Goal: Information Seeking & Learning: Check status

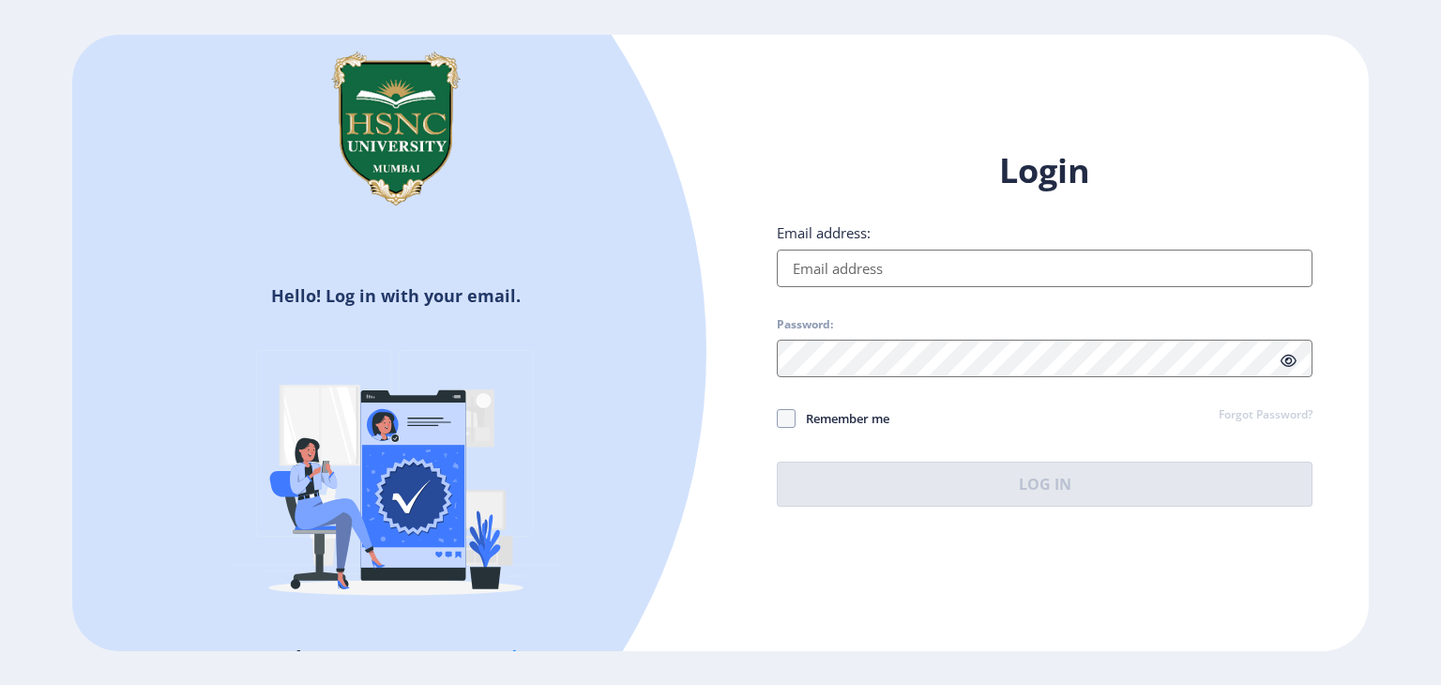
click at [844, 279] on input "Email address:" at bounding box center [1045, 269] width 536 height 38
type input "[EMAIL_ADDRESS][DOMAIN_NAME]"
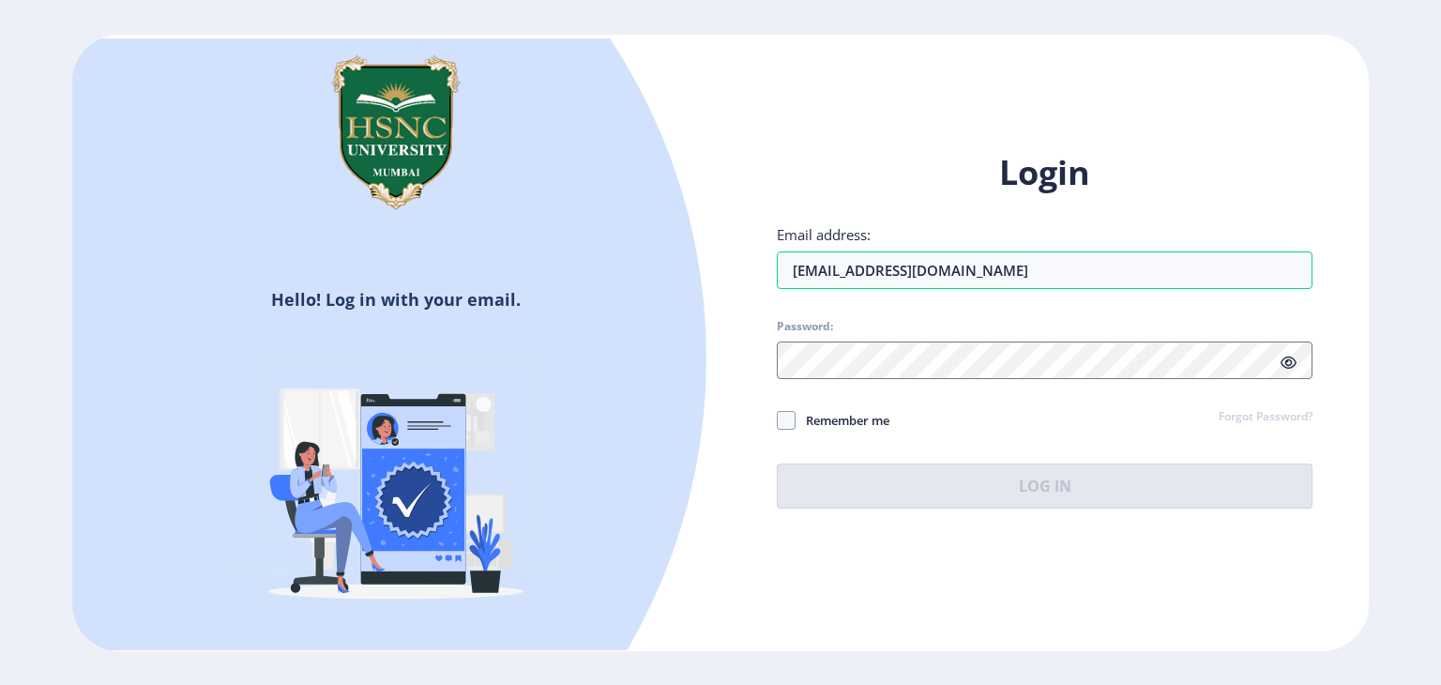
click at [852, 384] on div "Login Email address: [EMAIL_ADDRESS][DOMAIN_NAME] Password: Remember me Forgot …" at bounding box center [1045, 329] width 536 height 358
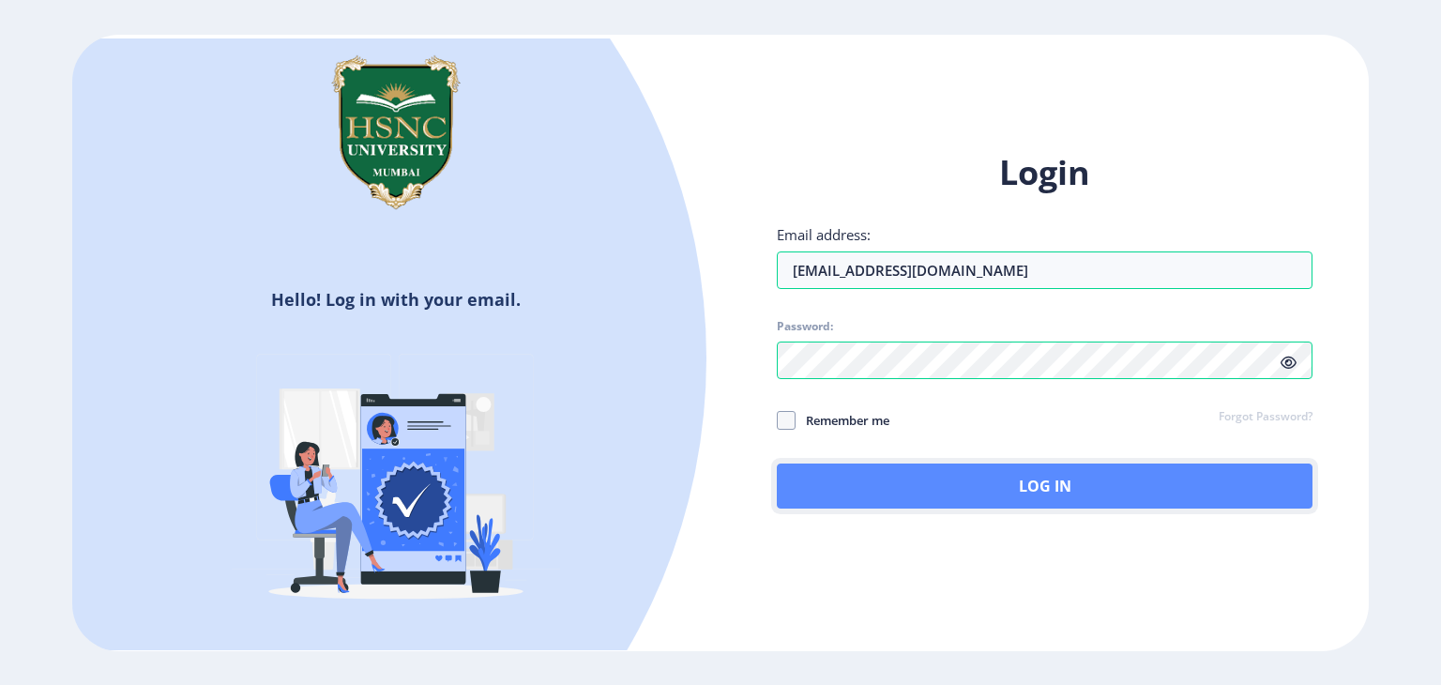
click at [923, 507] on button "Log In" at bounding box center [1045, 486] width 536 height 45
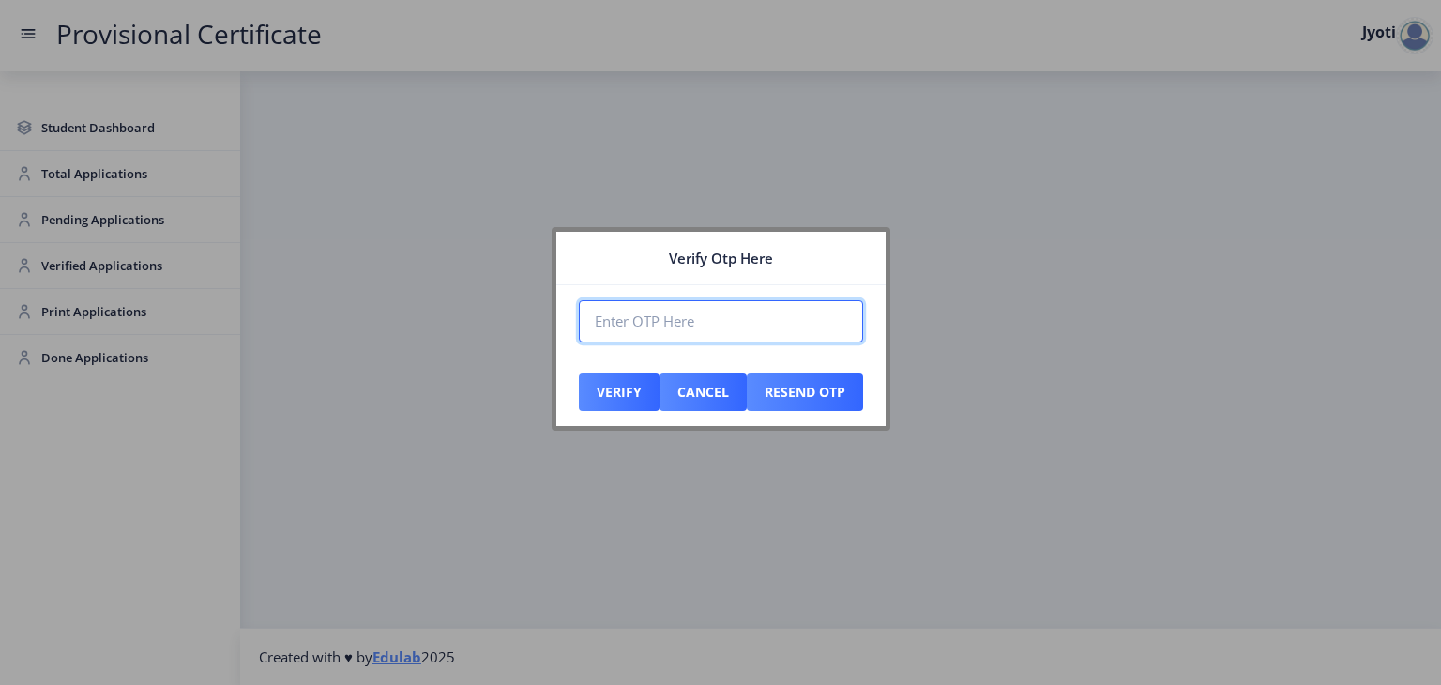
paste input "697602"
type input "697602"
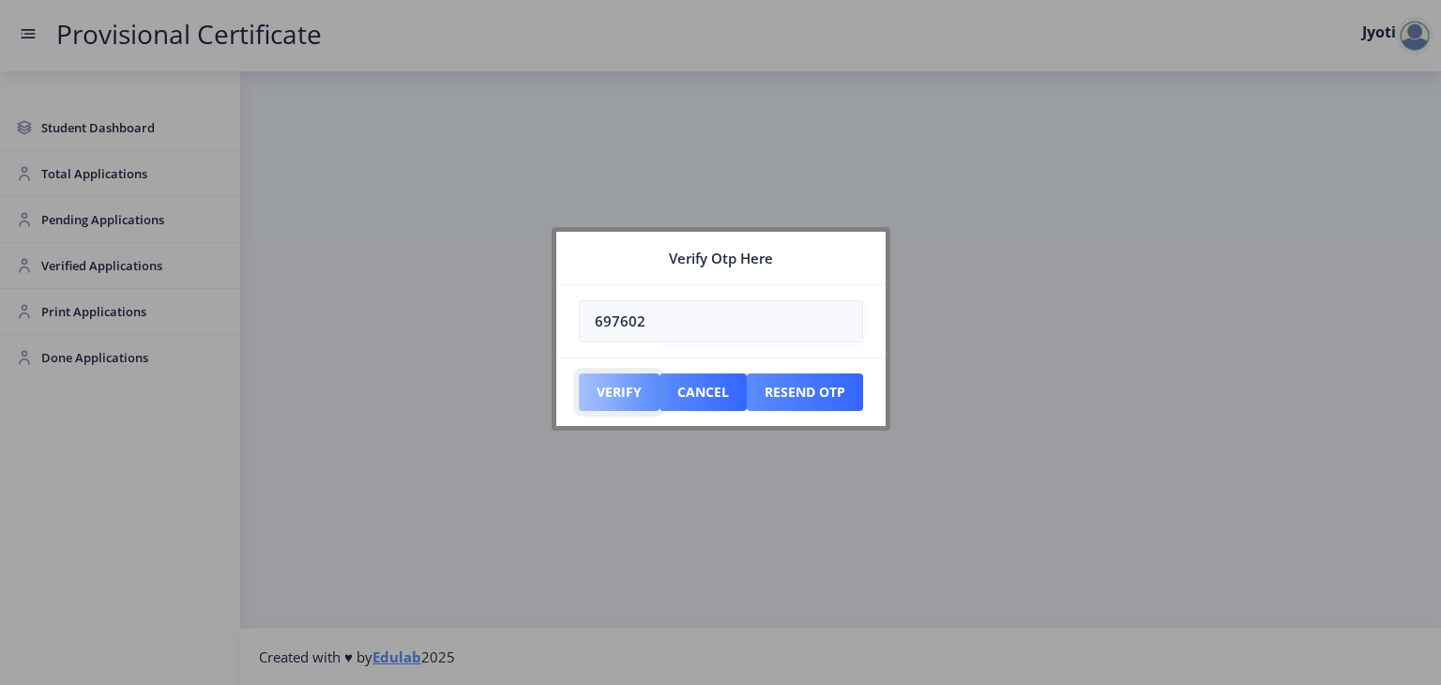
click at [610, 400] on button "Verify" at bounding box center [619, 393] width 81 height 38
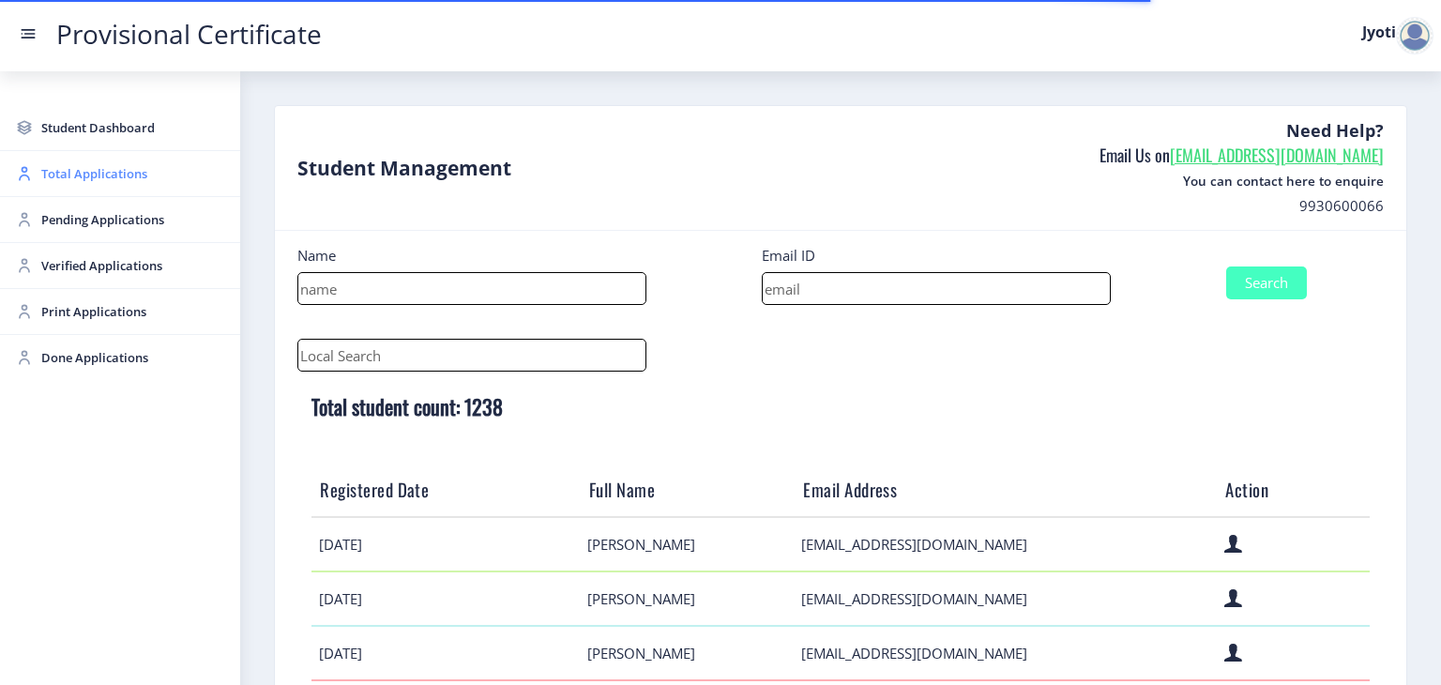
click at [61, 181] on span "Total Applications" at bounding box center [133, 173] width 184 height 23
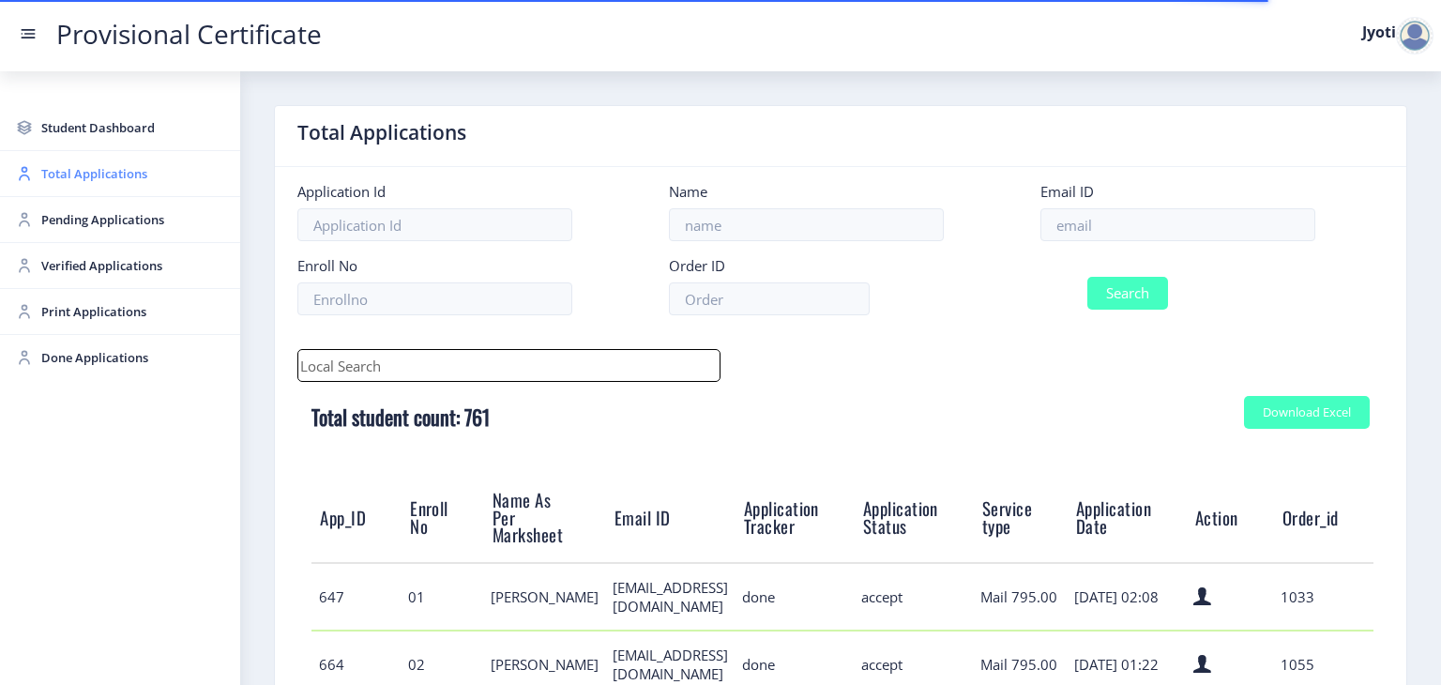
click at [69, 170] on span "Total Applications" at bounding box center [133, 173] width 184 height 23
click at [77, 180] on span "Total Applications" at bounding box center [133, 173] width 184 height 23
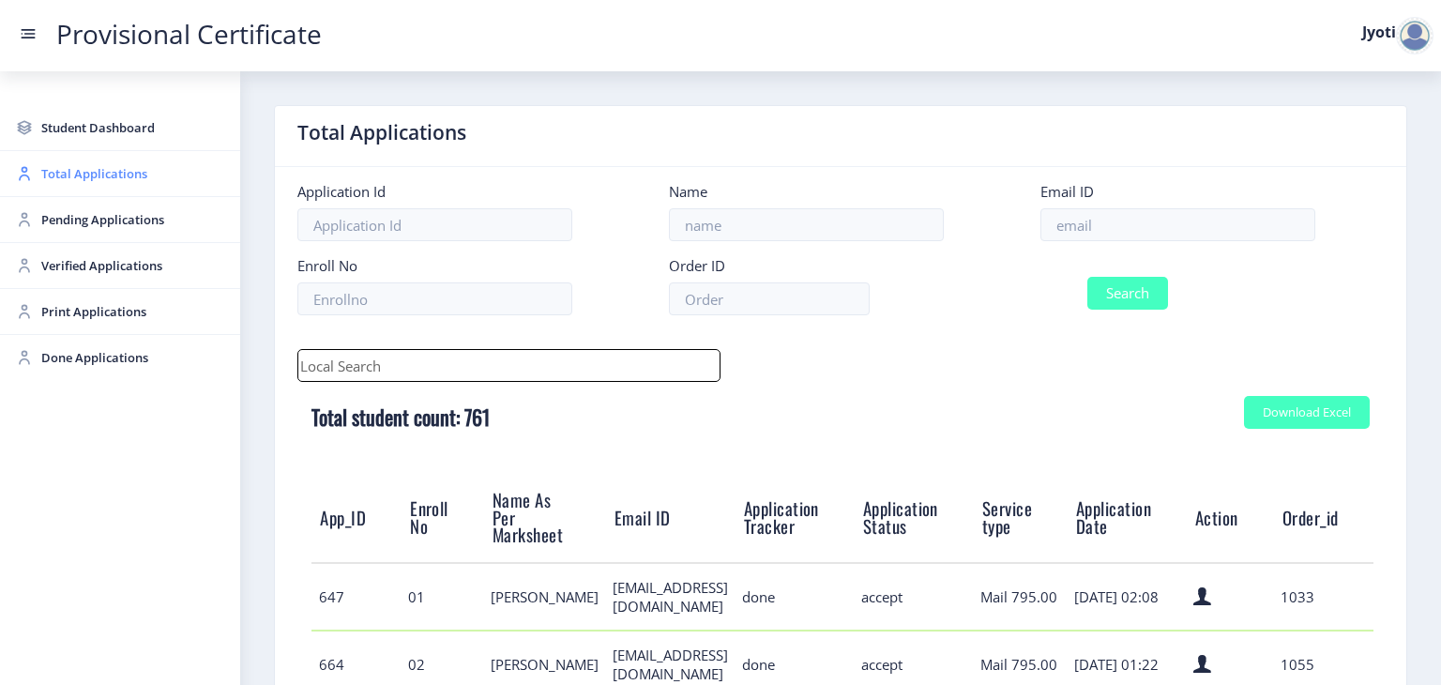
click at [132, 173] on span "Total Applications" at bounding box center [133, 173] width 184 height 23
click at [1093, 242] on form "Application Id Name Email ID Enroll No Order ID Search" at bounding box center [840, 256] width 1115 height 148
click at [1096, 232] on input at bounding box center [1178, 224] width 275 height 33
paste input "[EMAIL_ADDRESS][DOMAIN_NAME]"
type input "[EMAIL_ADDRESS][DOMAIN_NAME]"
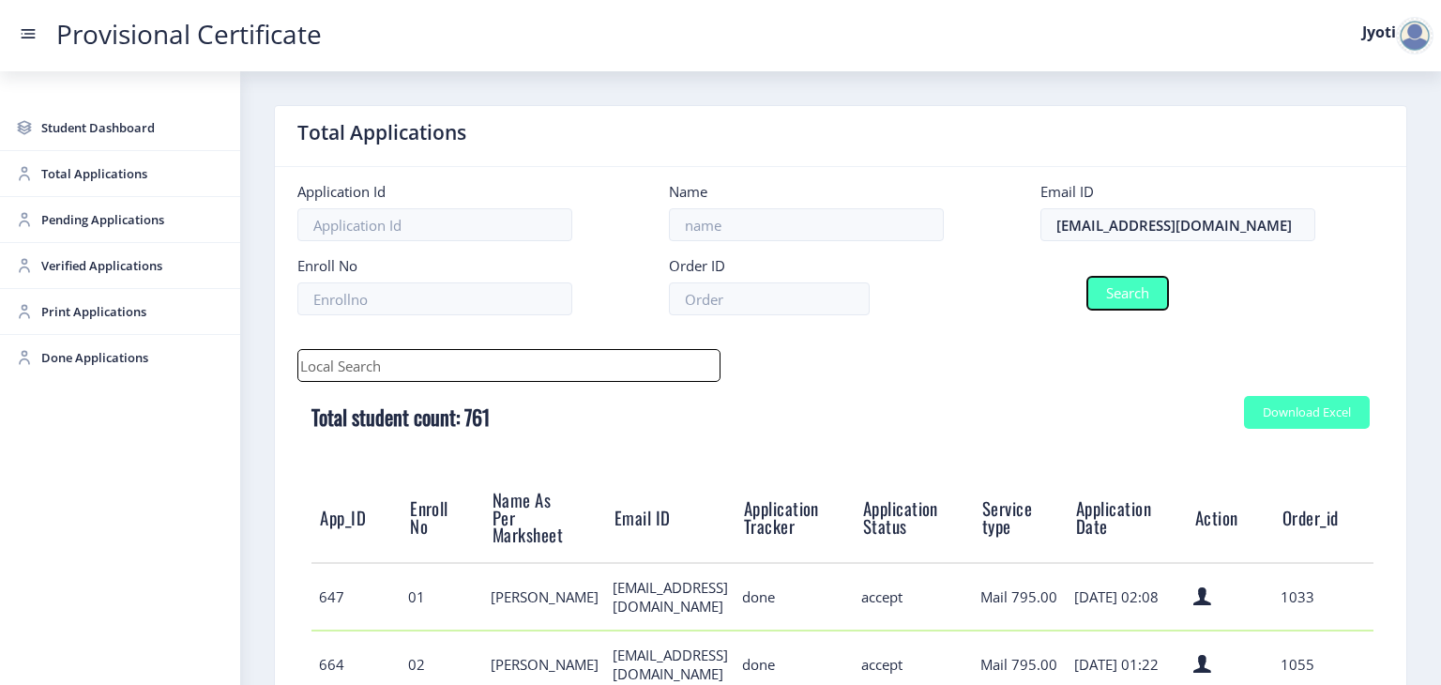
click at [1109, 290] on button "Search" at bounding box center [1128, 293] width 81 height 33
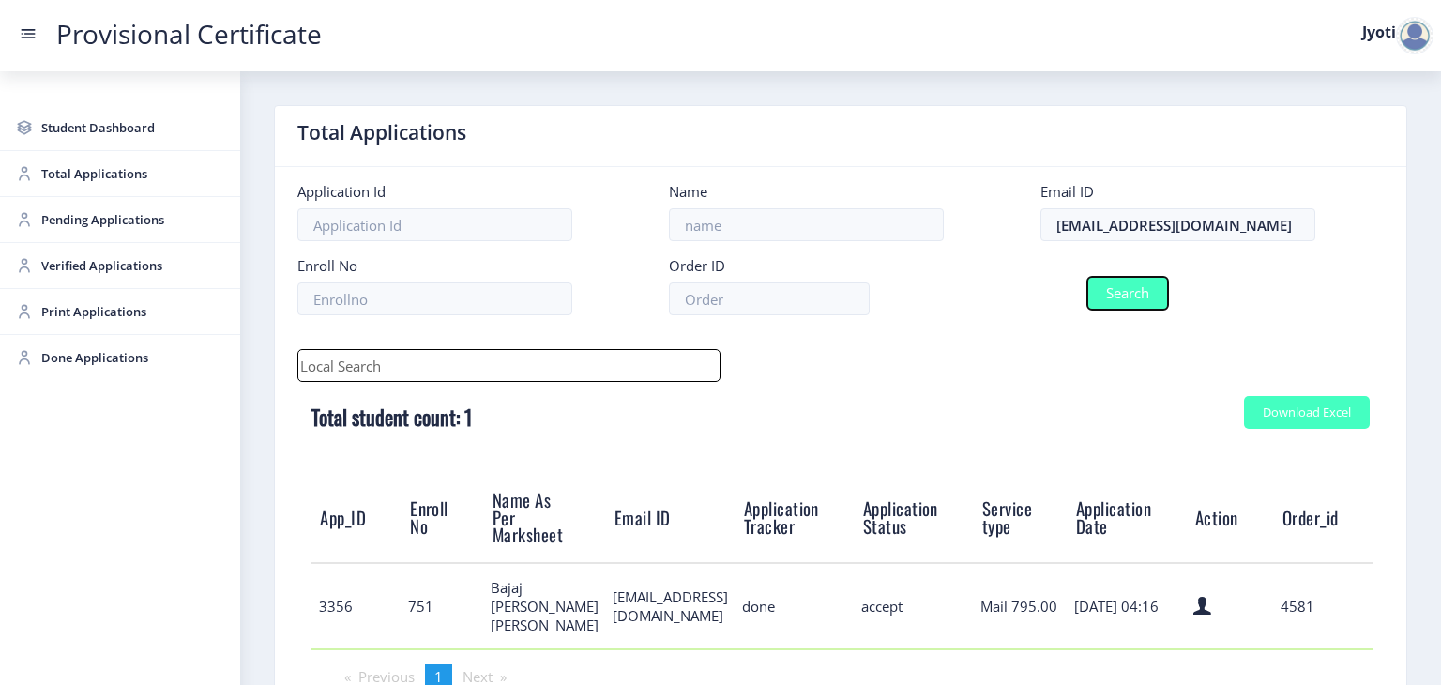
scroll to position [134, 0]
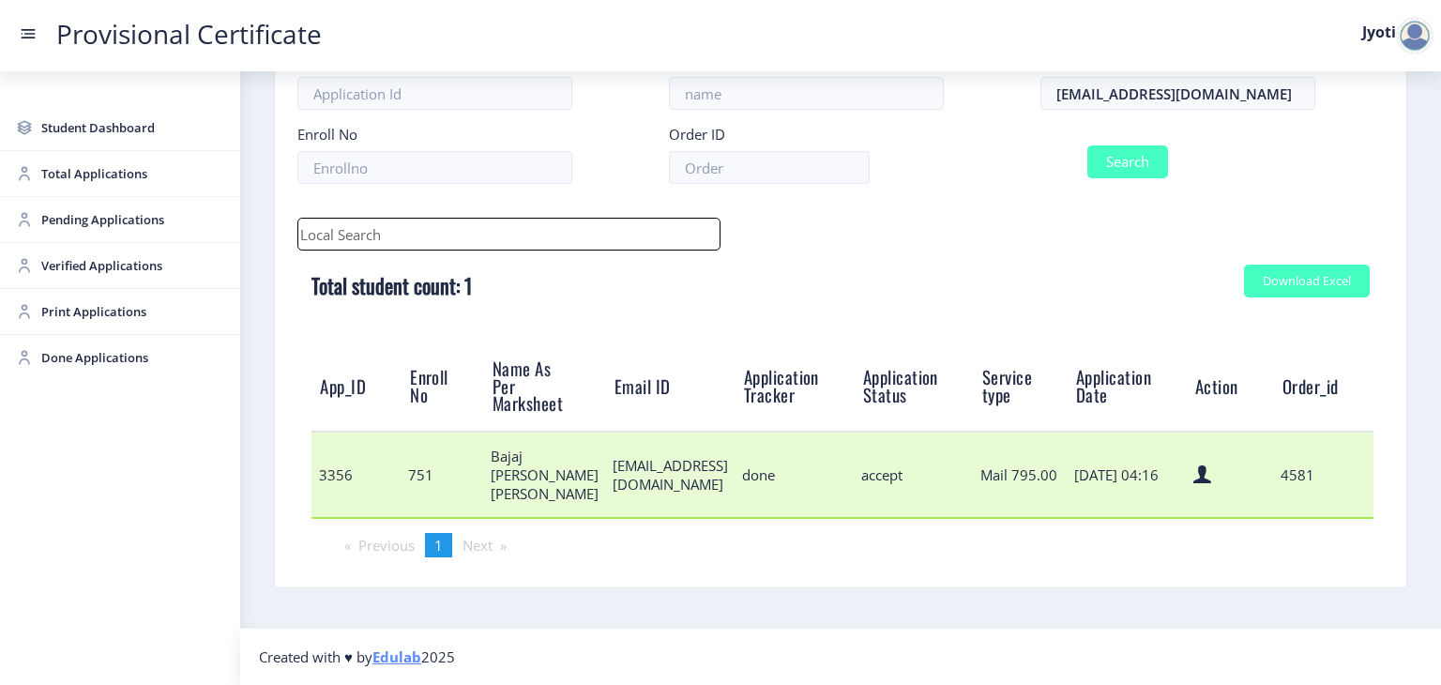
click at [341, 474] on td "3356" at bounding box center [357, 475] width 90 height 86
copy td "3356"
click at [323, 468] on td "3356" at bounding box center [357, 475] width 90 height 86
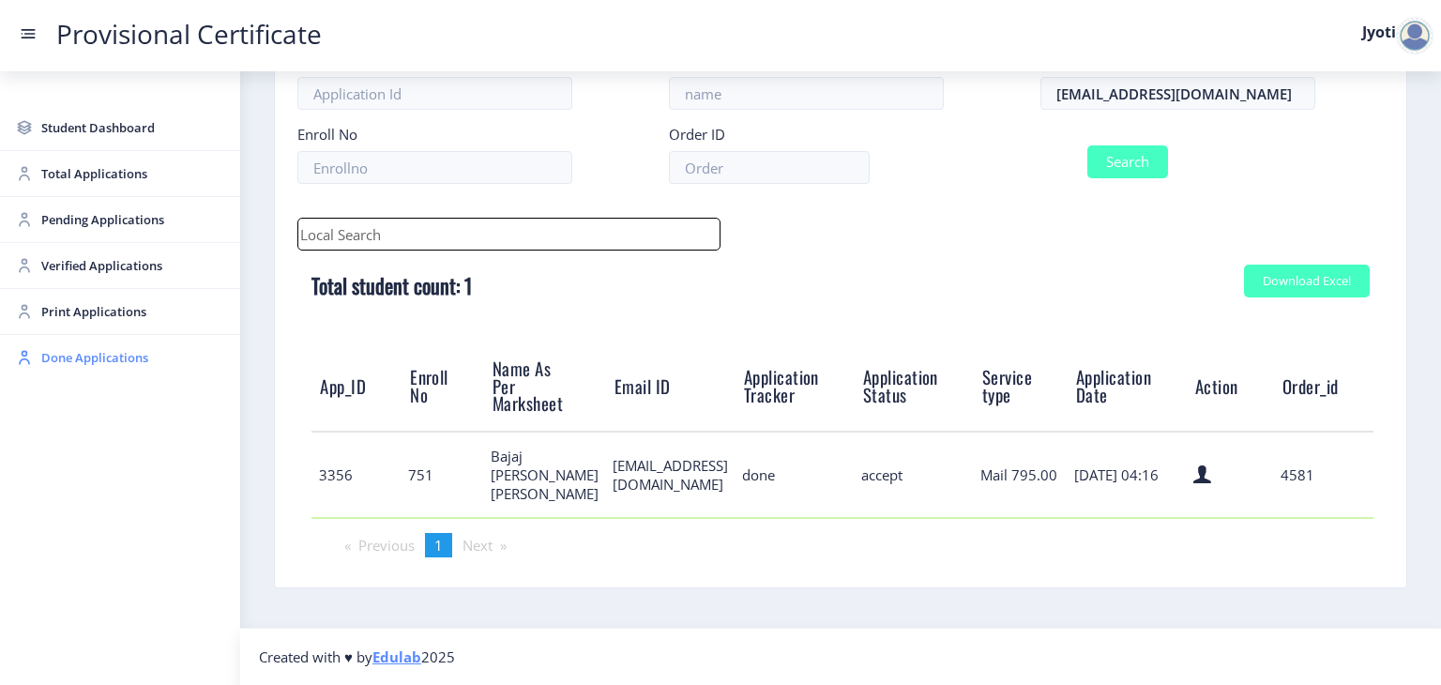
click at [77, 368] on link "Done Applications" at bounding box center [120, 357] width 240 height 45
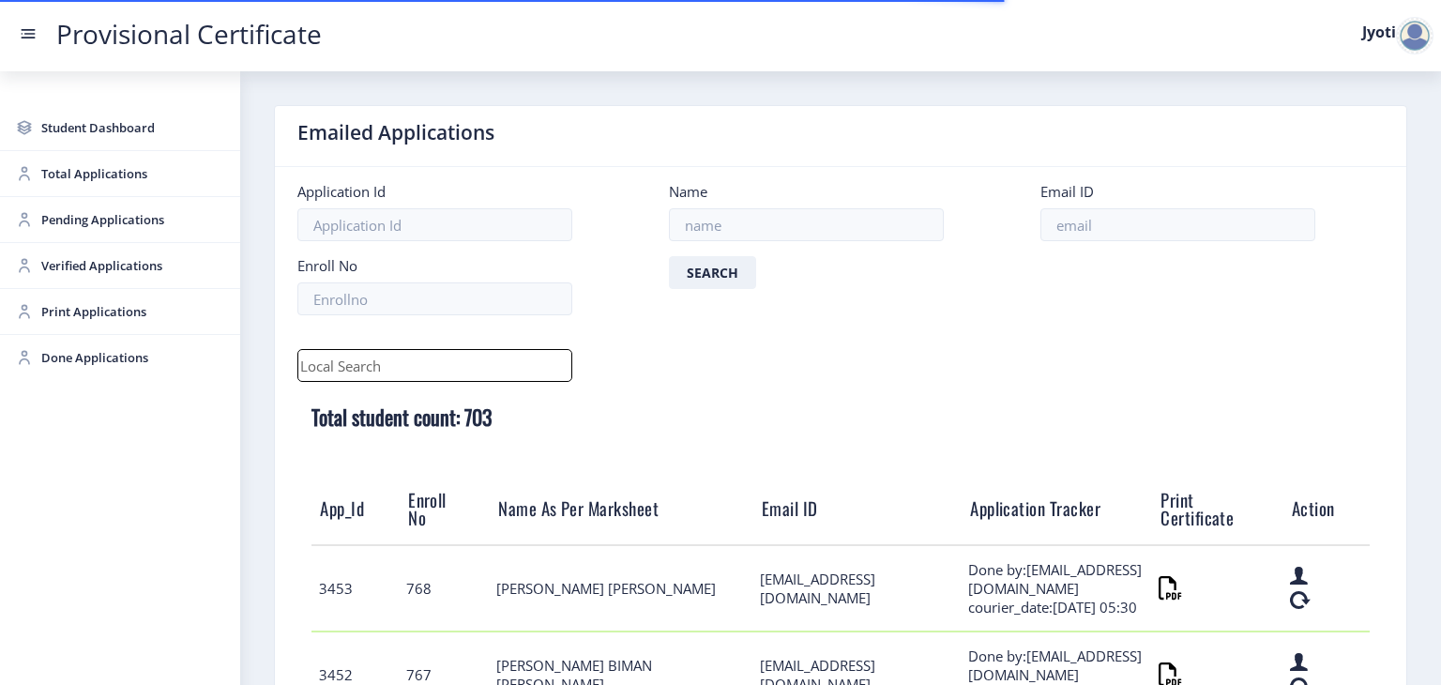
click at [315, 242] on form "Application Id Name Email ID Enroll No Search" at bounding box center [840, 256] width 1115 height 148
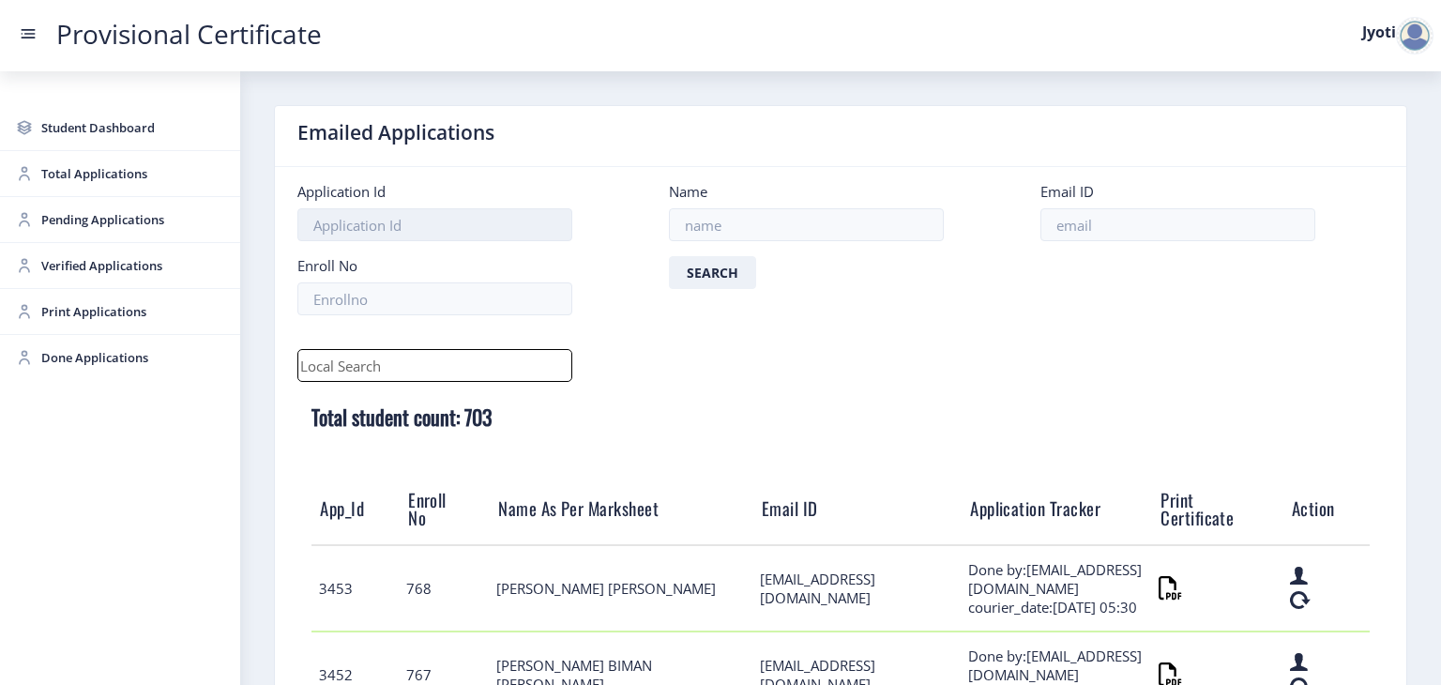
click at [316, 234] on input at bounding box center [434, 224] width 275 height 33
paste input "3356"
type input "3356"
click at [696, 277] on button "Search" at bounding box center [712, 272] width 87 height 33
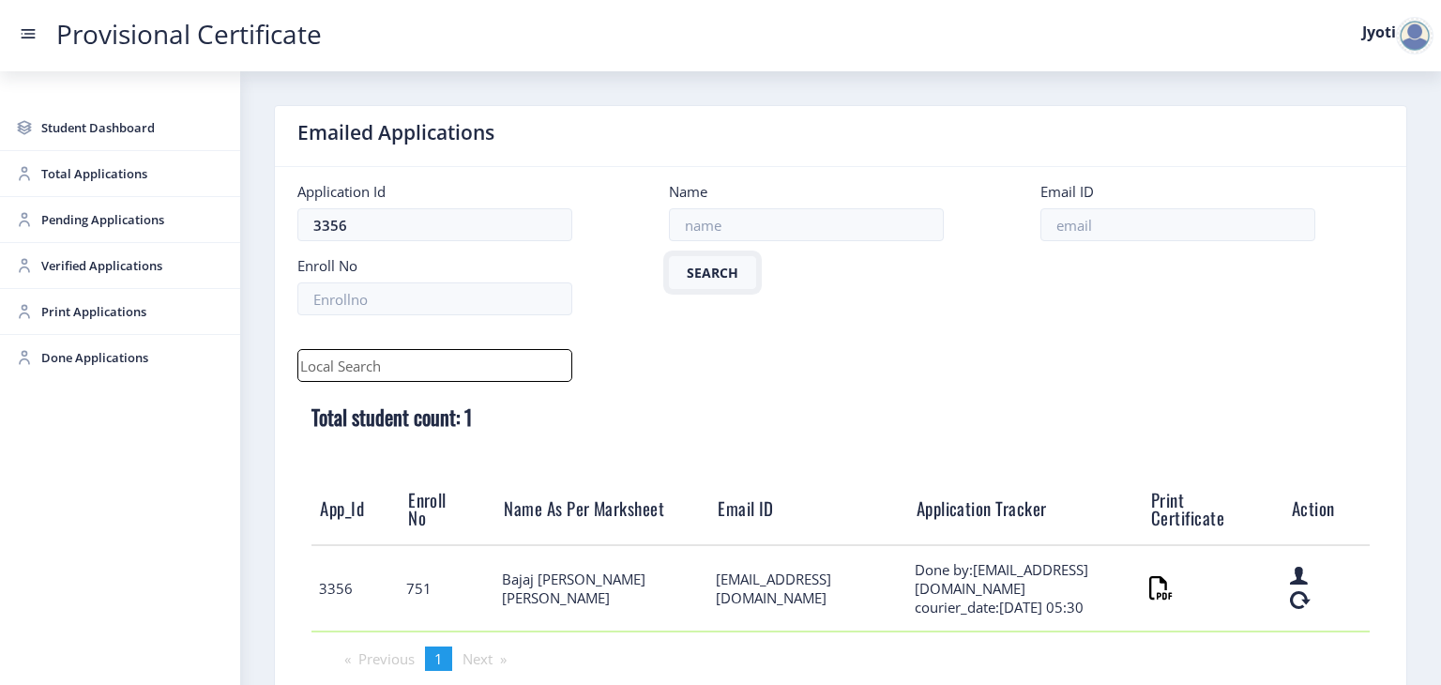
click at [696, 277] on button "Search" at bounding box center [712, 272] width 87 height 33
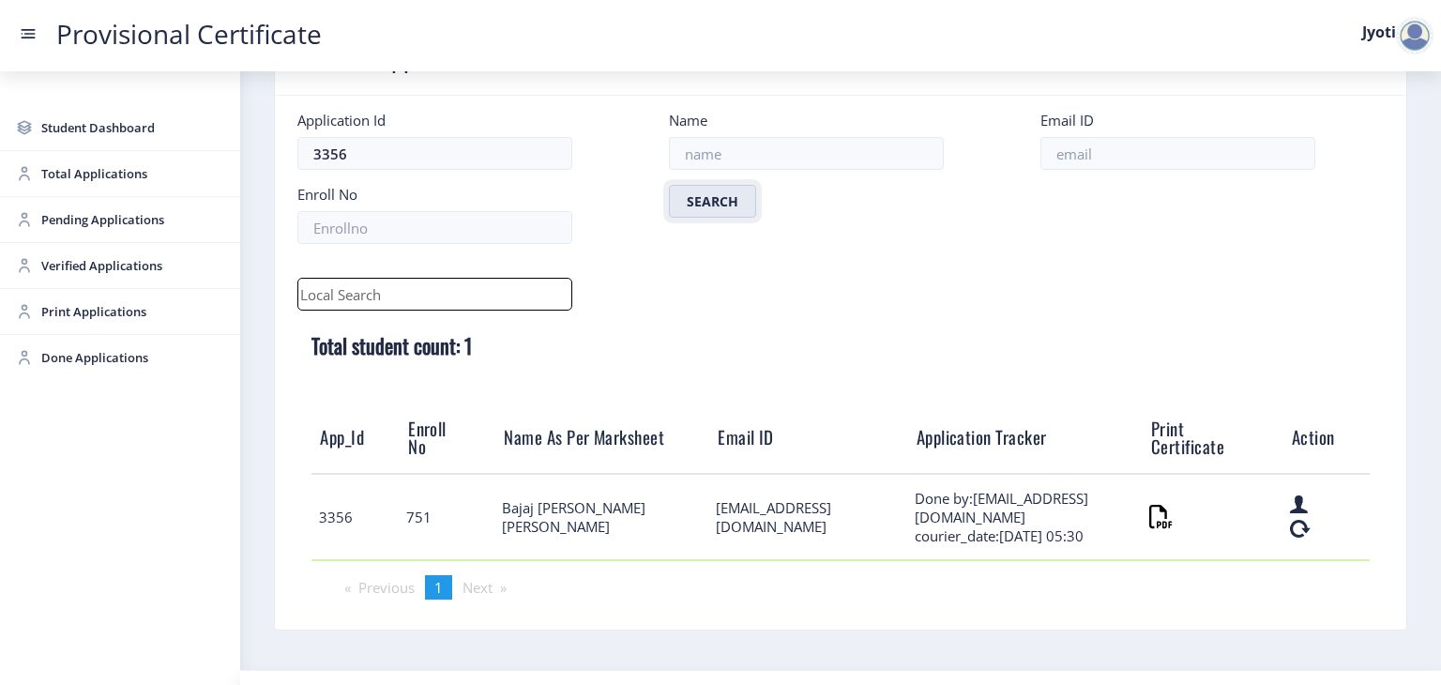
scroll to position [113, 0]
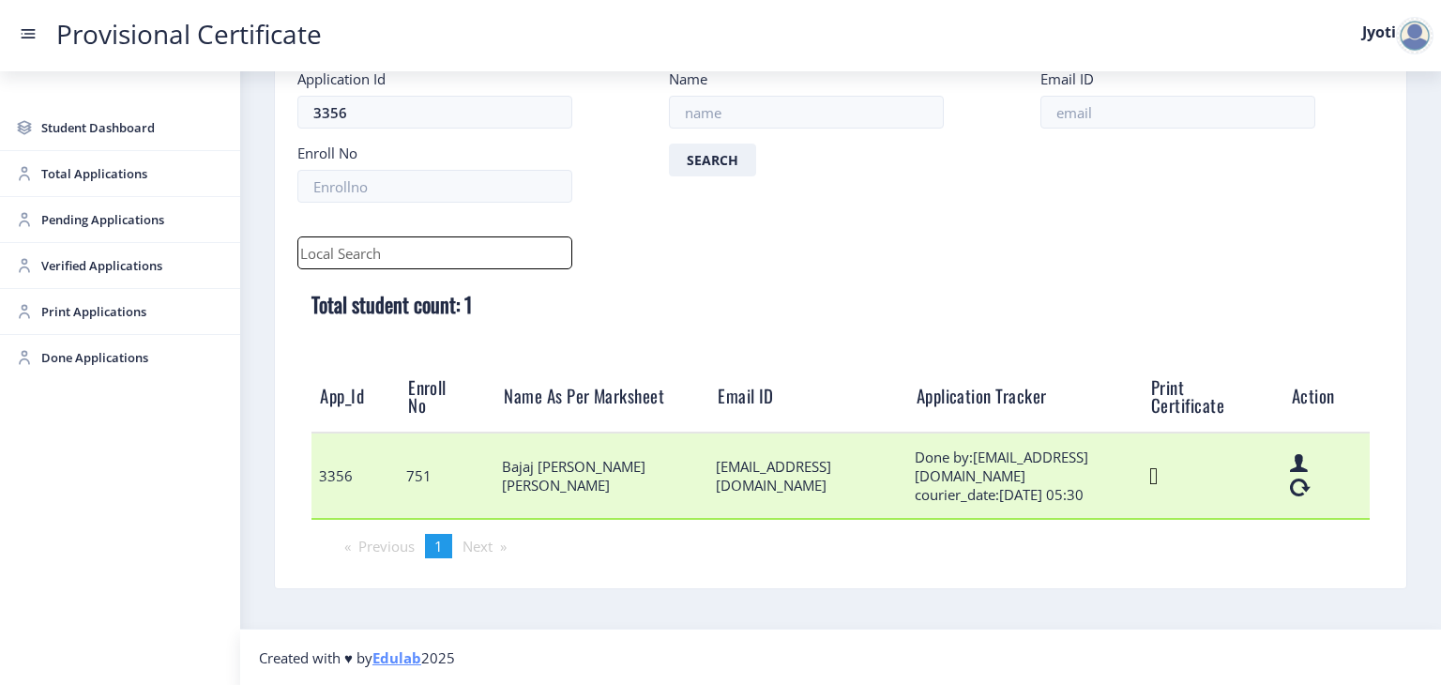
click at [1158, 478] on icon at bounding box center [1154, 476] width 8 height 23
click at [1154, 480] on icon at bounding box center [1154, 476] width 8 height 23
click at [1158, 466] on icon at bounding box center [1154, 476] width 8 height 23
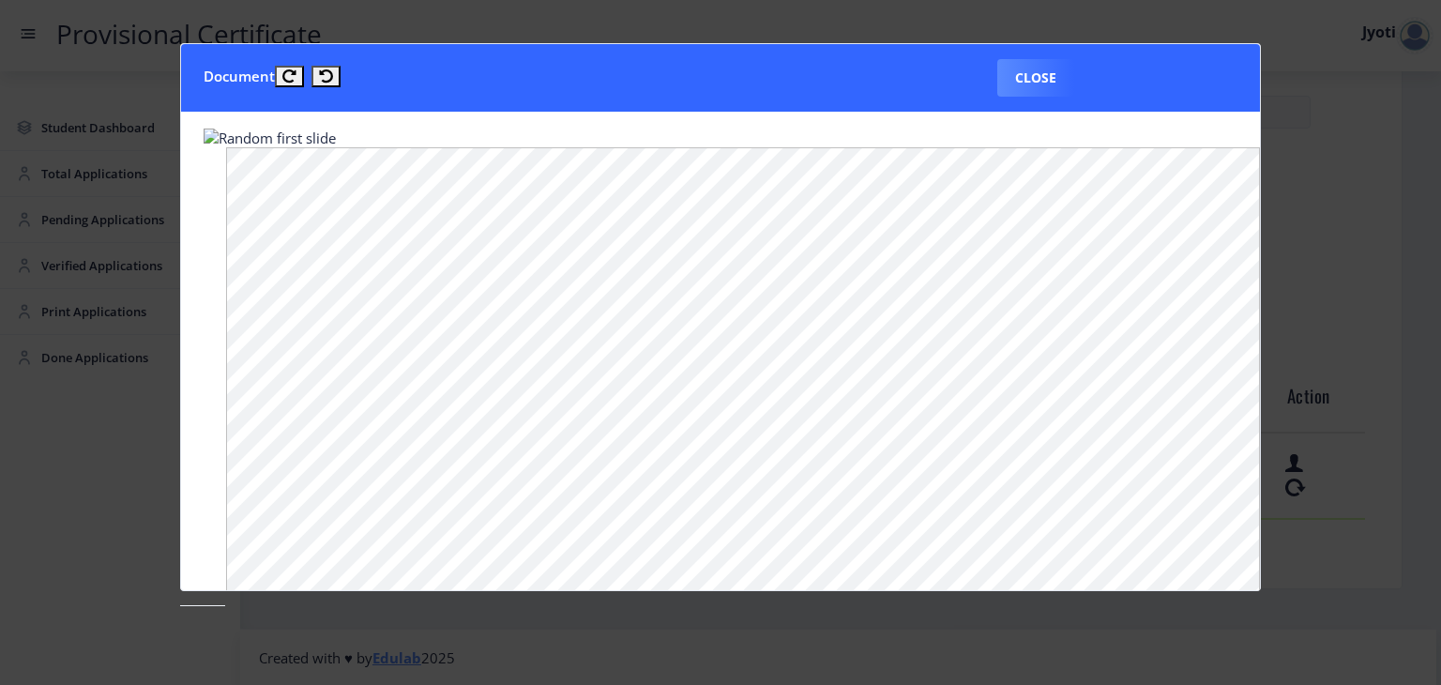
scroll to position [0, 0]
click at [1014, 83] on button "Close" at bounding box center [1036, 78] width 77 height 38
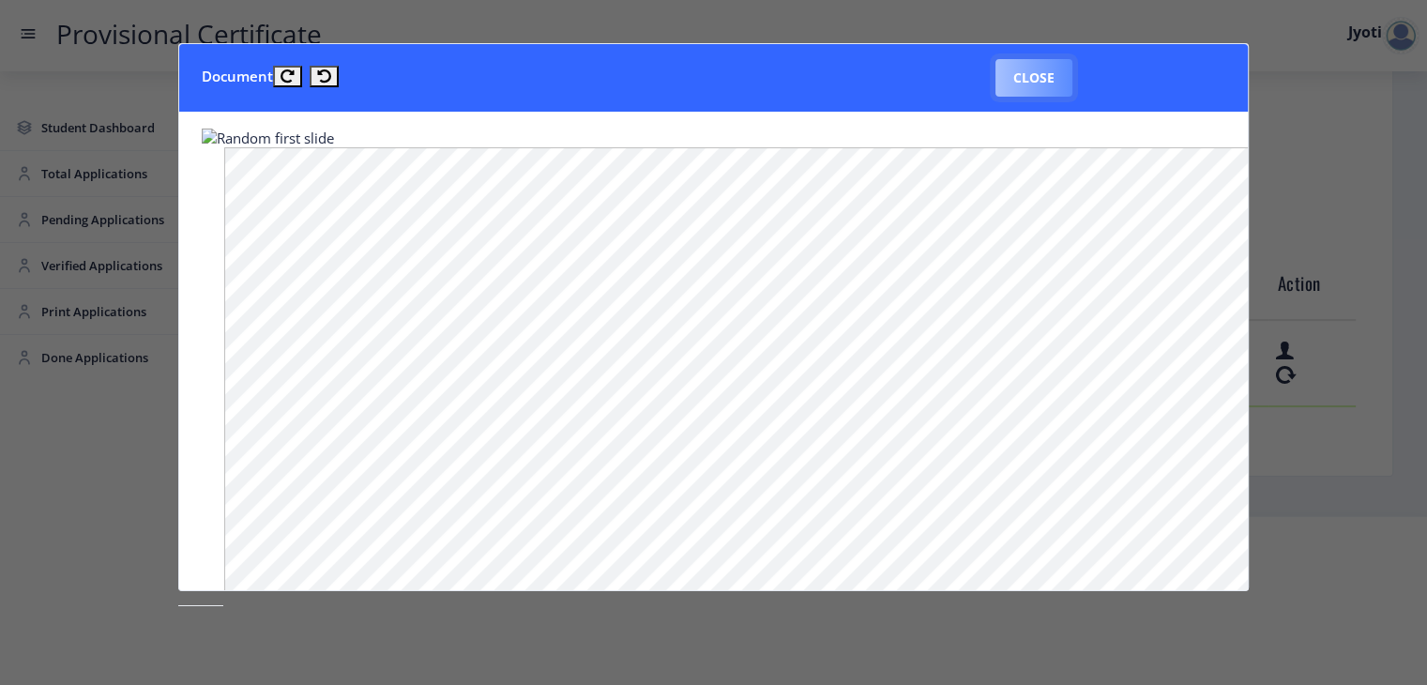
click at [1051, 80] on button "Close" at bounding box center [1034, 78] width 77 height 38
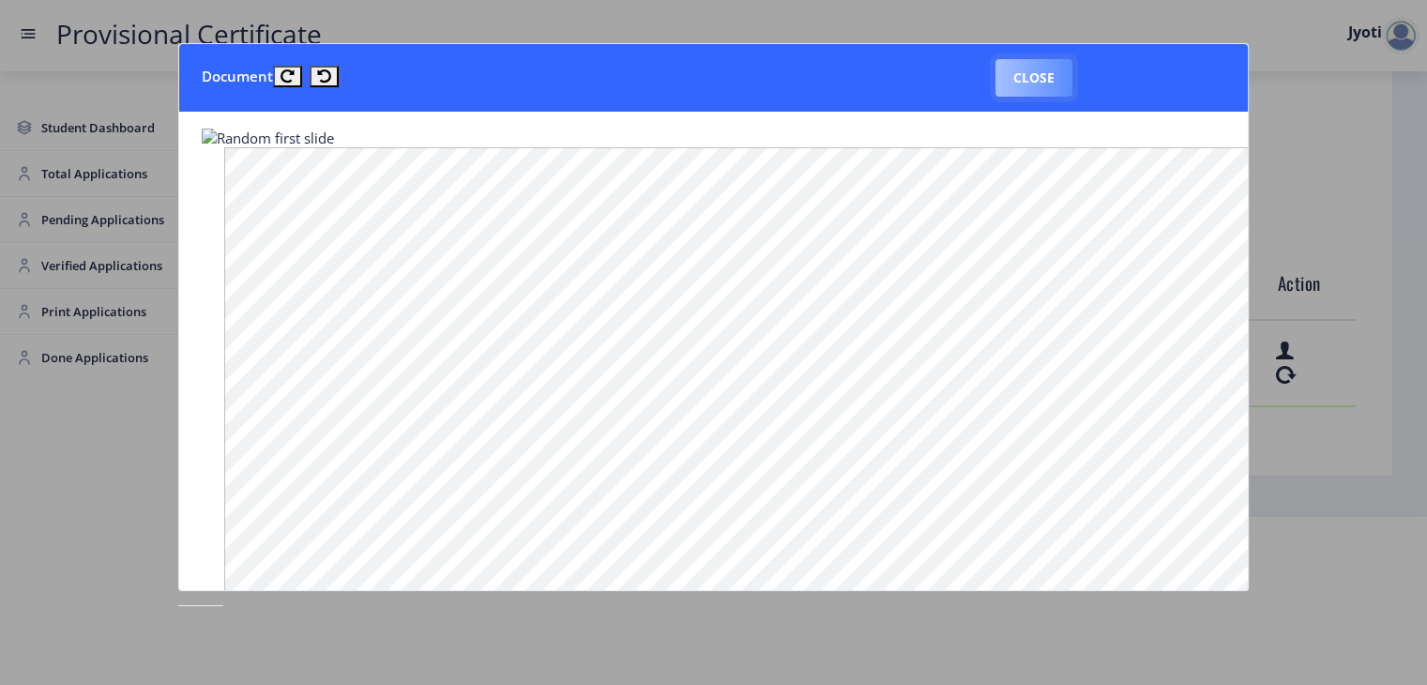
click at [1023, 76] on button "Close" at bounding box center [1034, 78] width 77 height 38
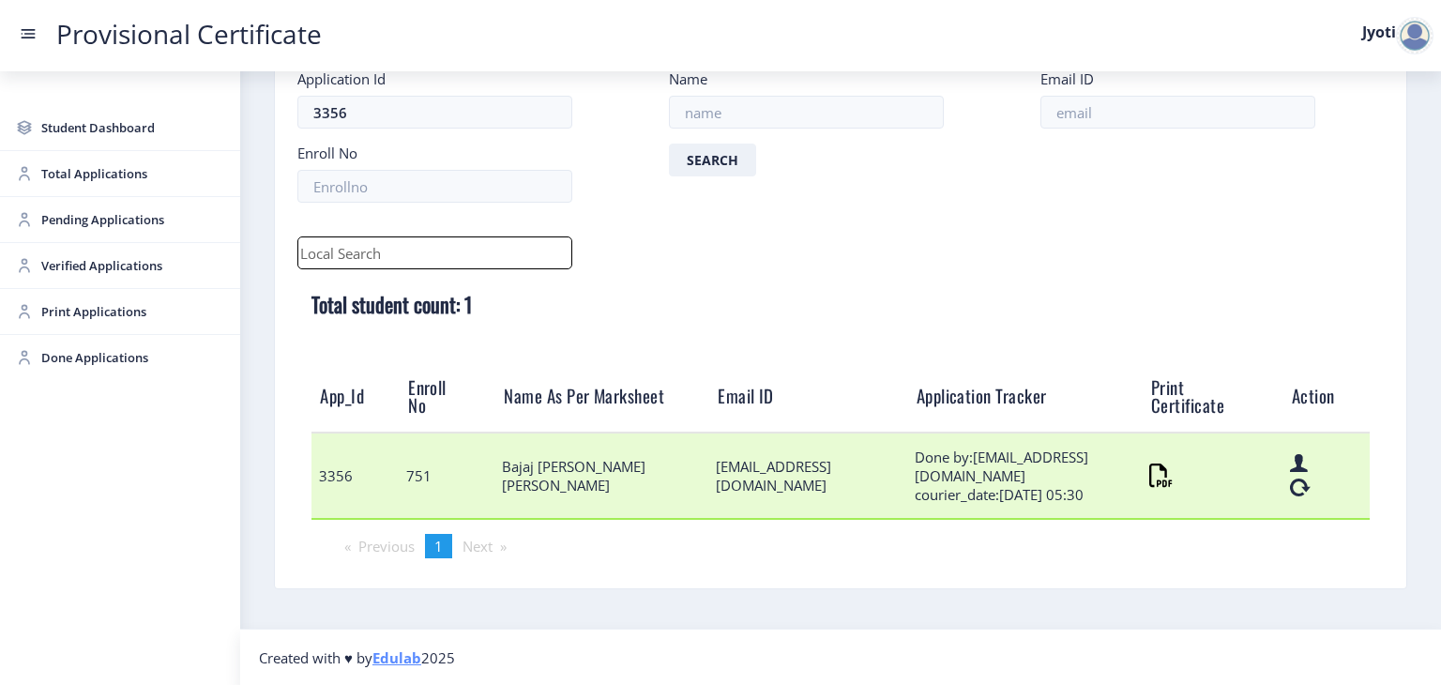
click at [755, 474] on td "[EMAIL_ADDRESS][DOMAIN_NAME]" at bounding box center [808, 476] width 199 height 86
copy td "[EMAIL_ADDRESS][DOMAIN_NAME]"
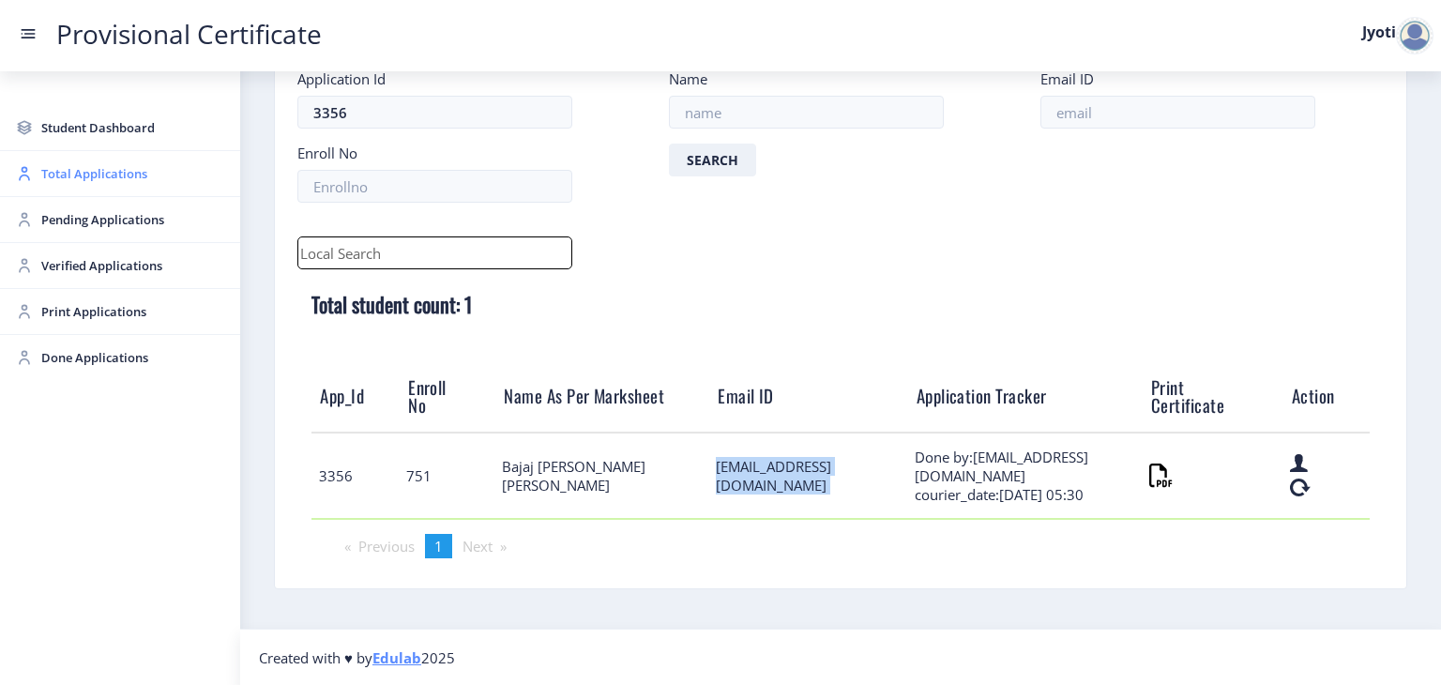
click at [69, 181] on span "Total Applications" at bounding box center [133, 173] width 184 height 23
